Goal: Task Accomplishment & Management: Manage account settings

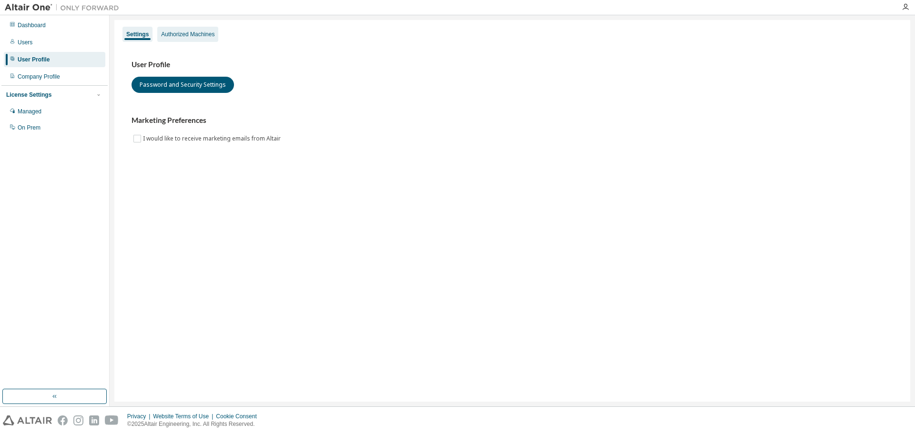
click at [180, 39] on div "Authorized Machines" at bounding box center [187, 34] width 61 height 15
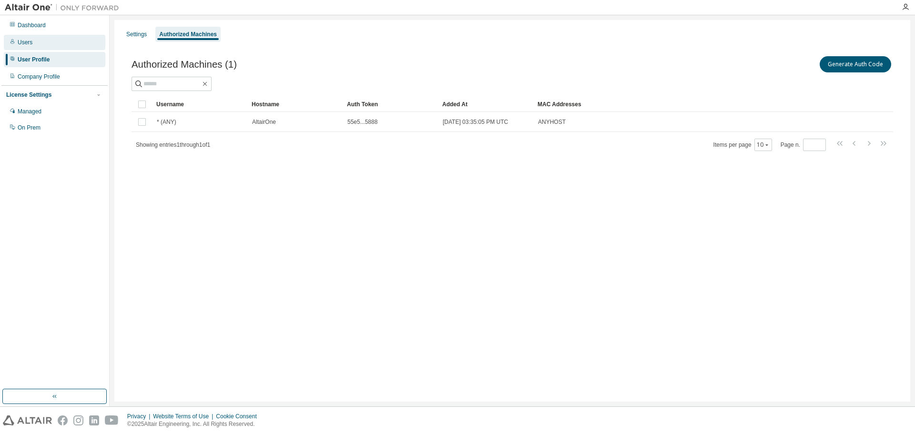
click at [18, 38] on div "Users" at bounding box center [55, 42] width 102 height 15
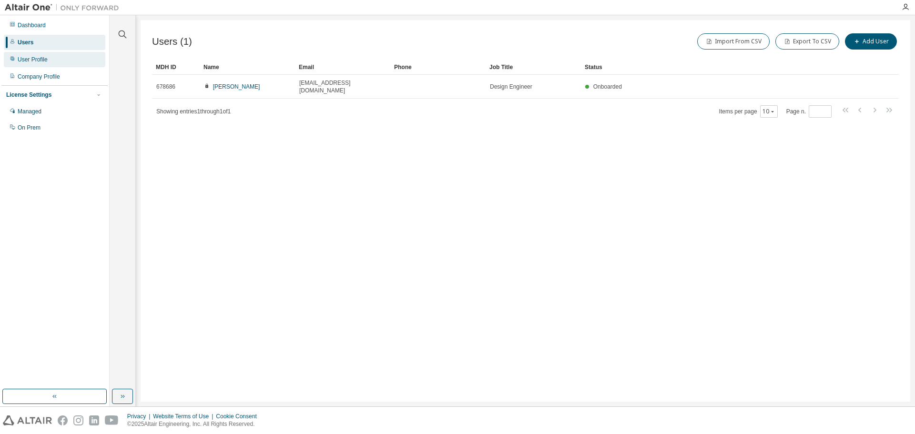
click at [29, 61] on div "User Profile" at bounding box center [33, 60] width 30 height 8
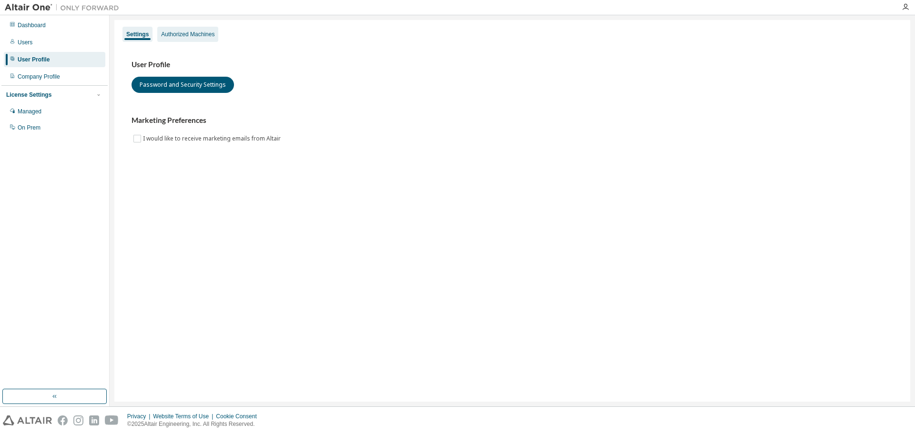
click at [186, 30] on div "Authorized Machines" at bounding box center [187, 34] width 61 height 15
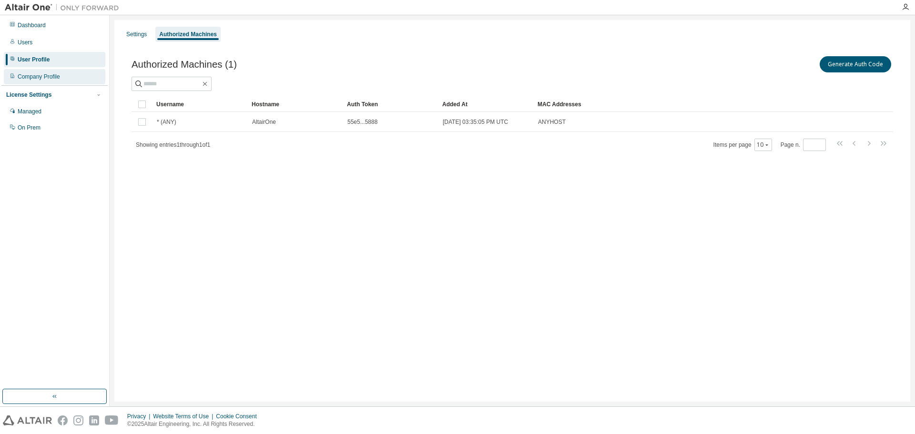
click at [71, 80] on div "Company Profile" at bounding box center [55, 76] width 102 height 15
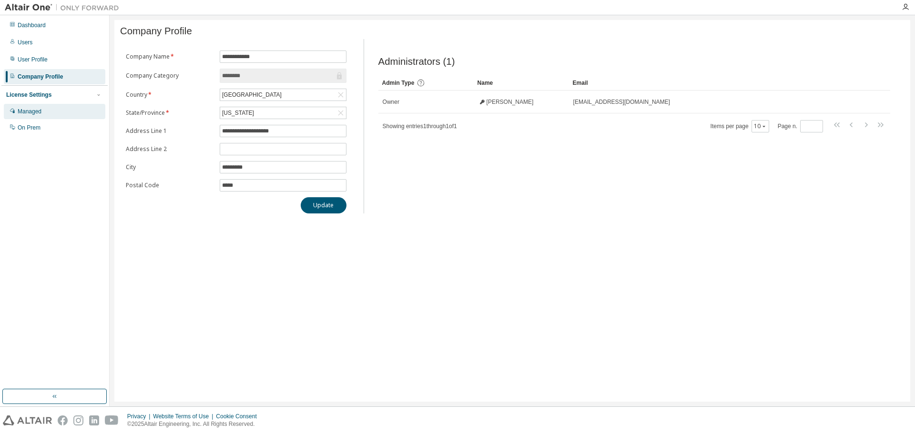
click at [61, 117] on div "Managed" at bounding box center [55, 111] width 102 height 15
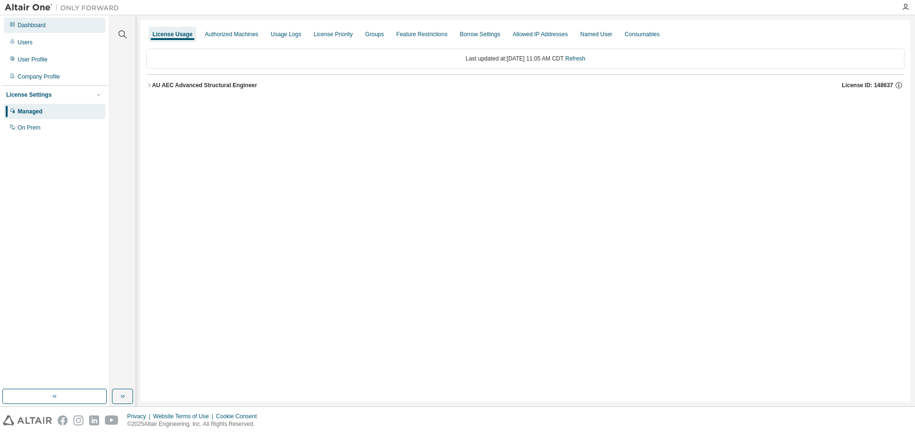
click at [69, 28] on div "Dashboard" at bounding box center [55, 25] width 102 height 15
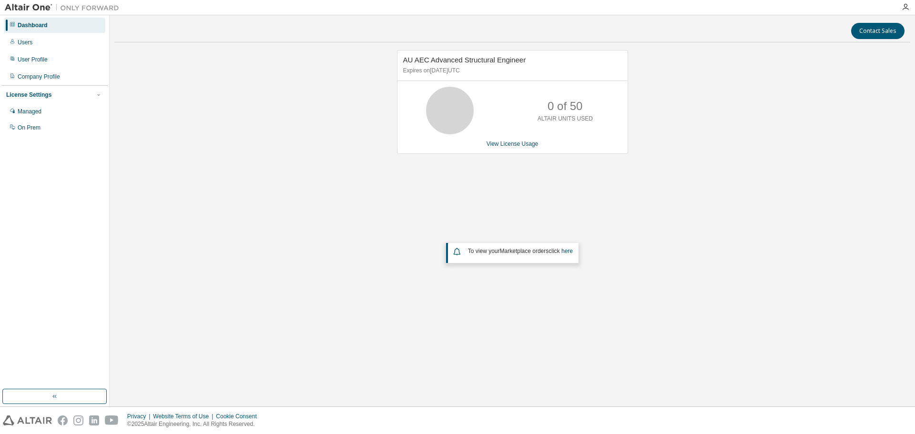
click at [259, 162] on div "AU AEC Advanced Structural Engineer Expires on [DATE] UTC 0 of 50 ALTAIR UNITS …" at bounding box center [512, 191] width 796 height 282
click at [25, 60] on div "User Profile" at bounding box center [33, 60] width 30 height 8
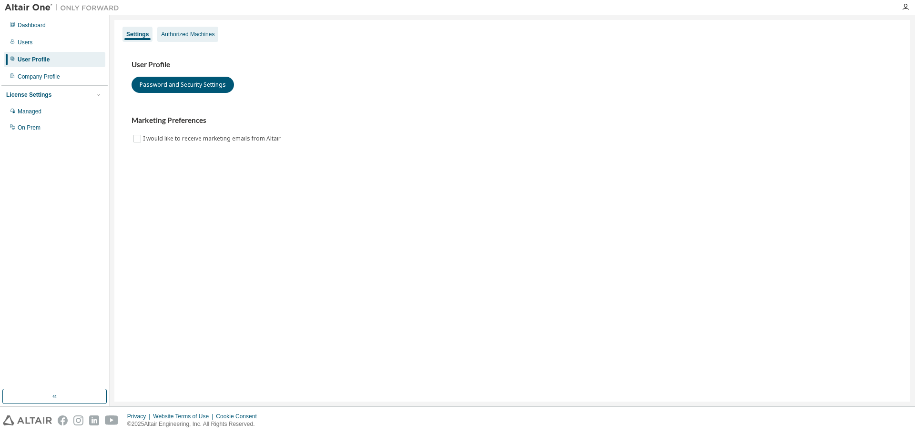
click at [182, 38] on div "Authorized Machines" at bounding box center [187, 35] width 53 height 8
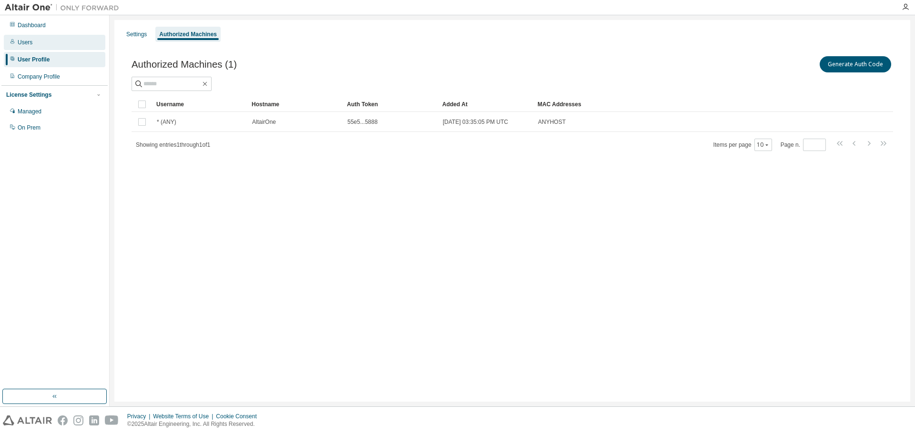
click at [49, 46] on div "Users" at bounding box center [55, 42] width 102 height 15
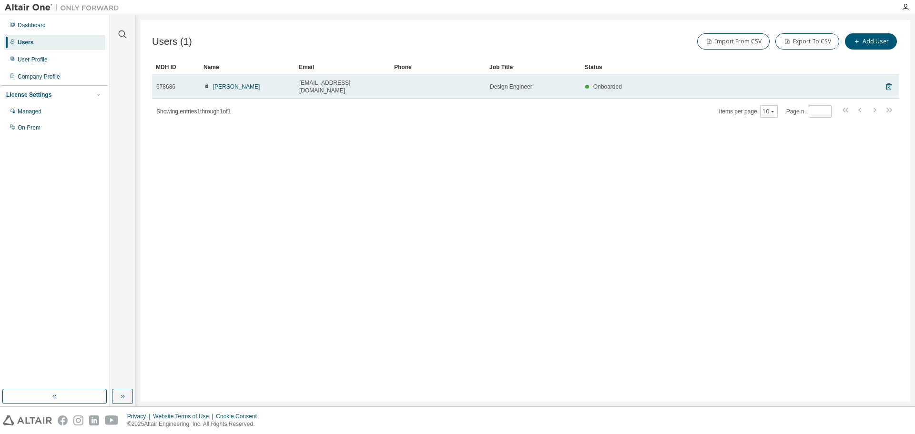
click at [797, 87] on td "Onboarded" at bounding box center [717, 87] width 272 height 24
click at [254, 83] on link "[PERSON_NAME]" at bounding box center [236, 86] width 47 height 7
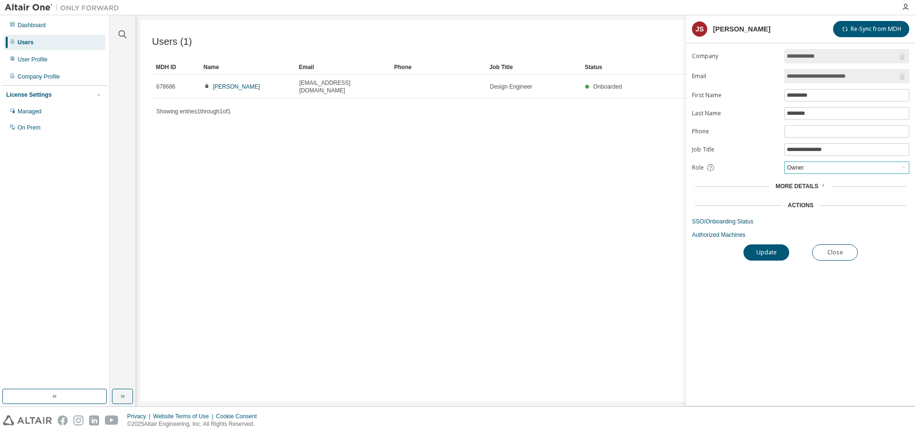
click at [804, 168] on div "Owner" at bounding box center [796, 168] width 20 height 10
click at [806, 184] on li "Admin" at bounding box center [847, 180] width 122 height 12
click at [780, 255] on button "Update" at bounding box center [767, 253] width 46 height 16
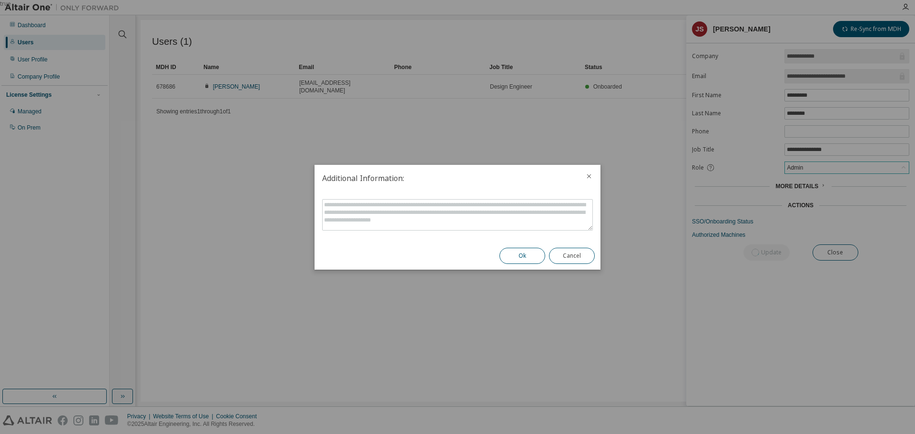
click at [520, 252] on button "Ok" at bounding box center [523, 256] width 46 height 16
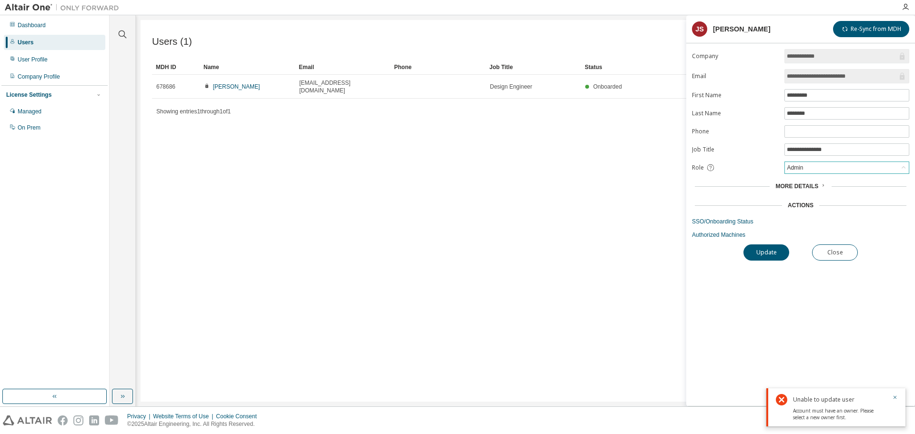
click at [804, 173] on div "Admin" at bounding box center [847, 167] width 124 height 11
click at [802, 192] on li "Owner" at bounding box center [847, 192] width 122 height 12
click at [774, 254] on button "Update" at bounding box center [767, 253] width 46 height 16
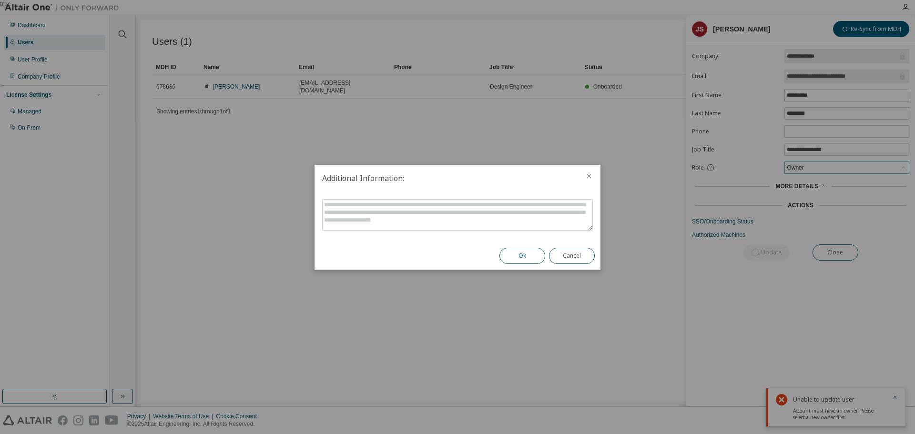
click at [537, 259] on button "Ok" at bounding box center [523, 256] width 46 height 16
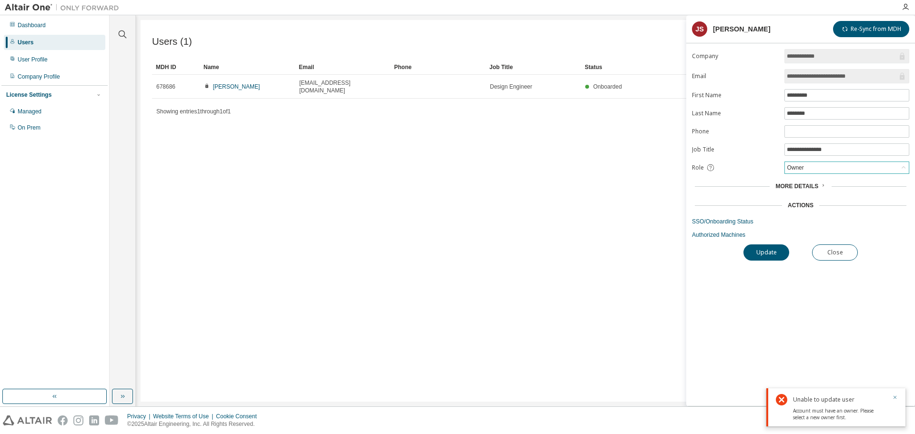
click at [898, 397] on icon "button" at bounding box center [896, 398] width 6 height 6
click at [818, 252] on button "Close" at bounding box center [835, 253] width 46 height 16
